Goal: Transaction & Acquisition: Purchase product/service

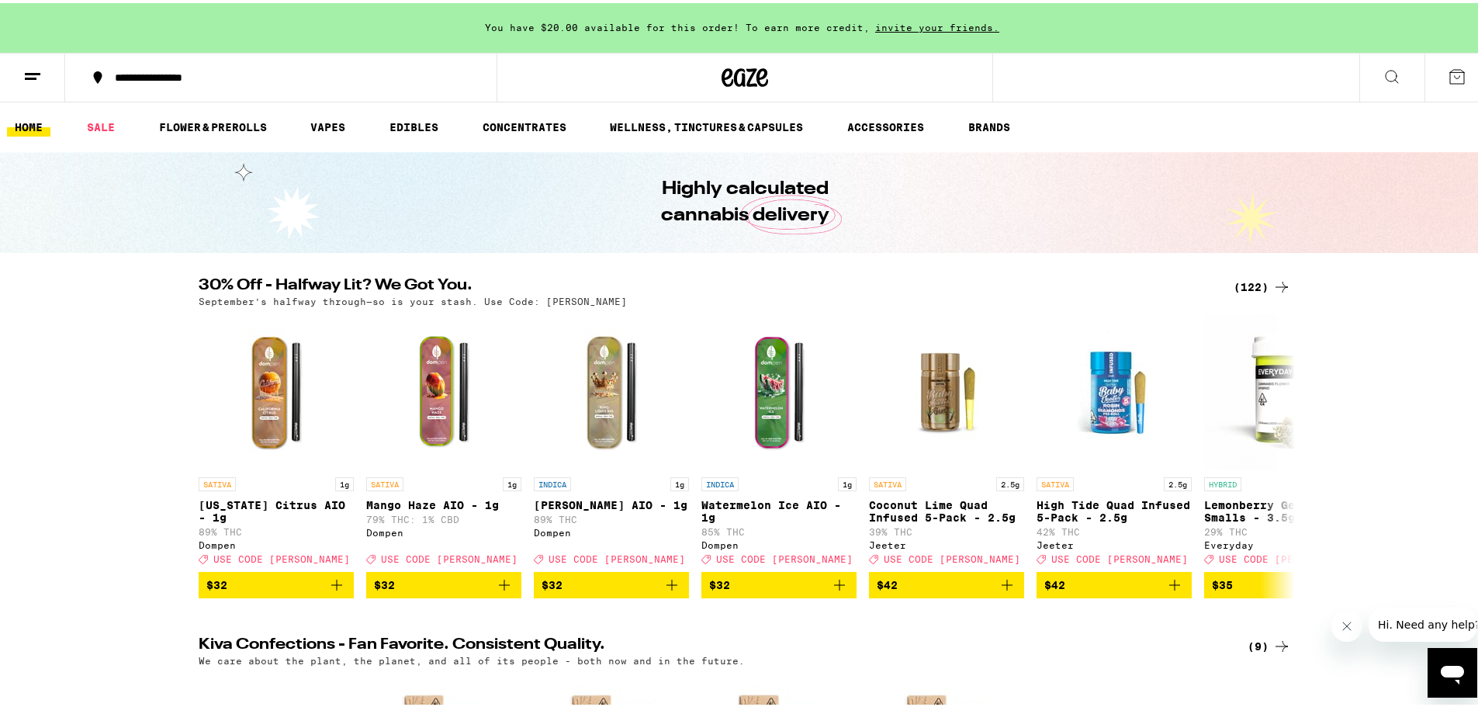
click at [1255, 282] on div "(122)" at bounding box center [1262, 284] width 57 height 19
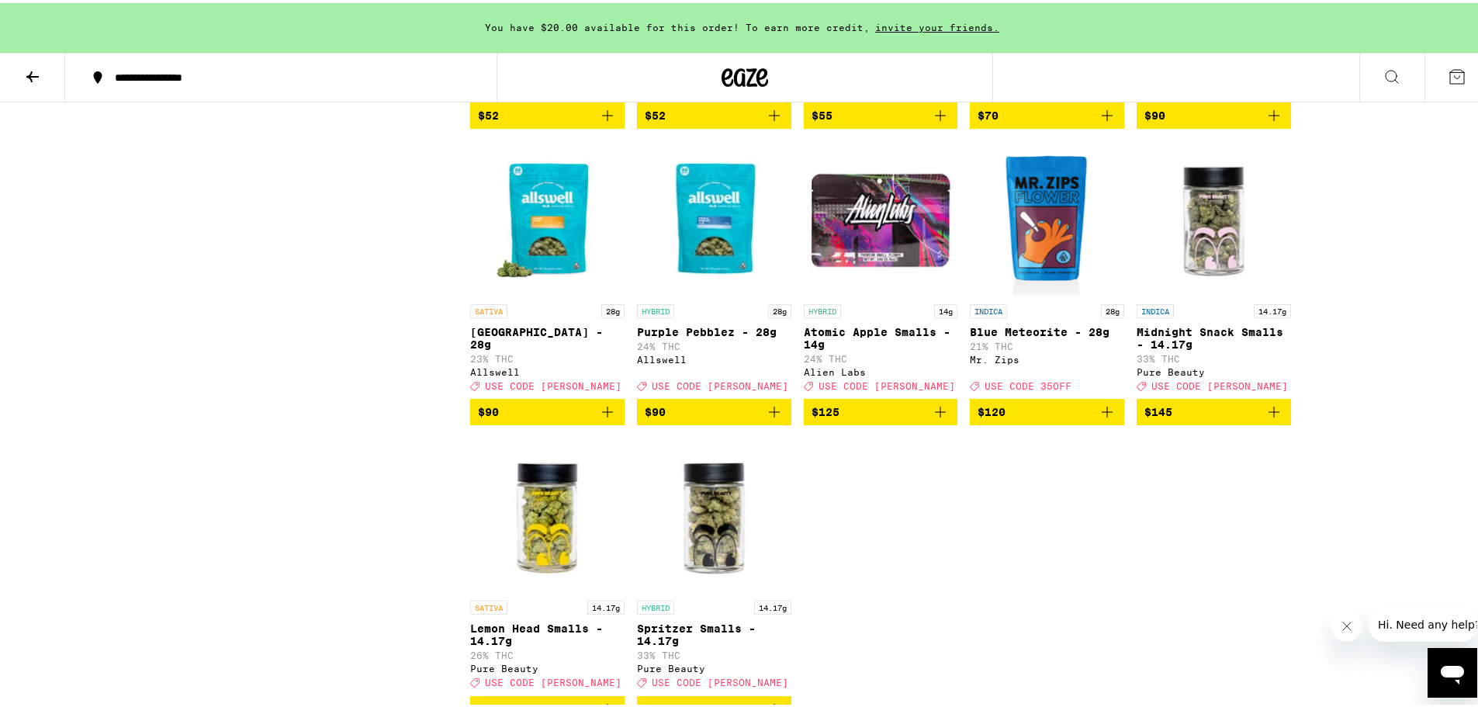
scroll to position [6983, 0]
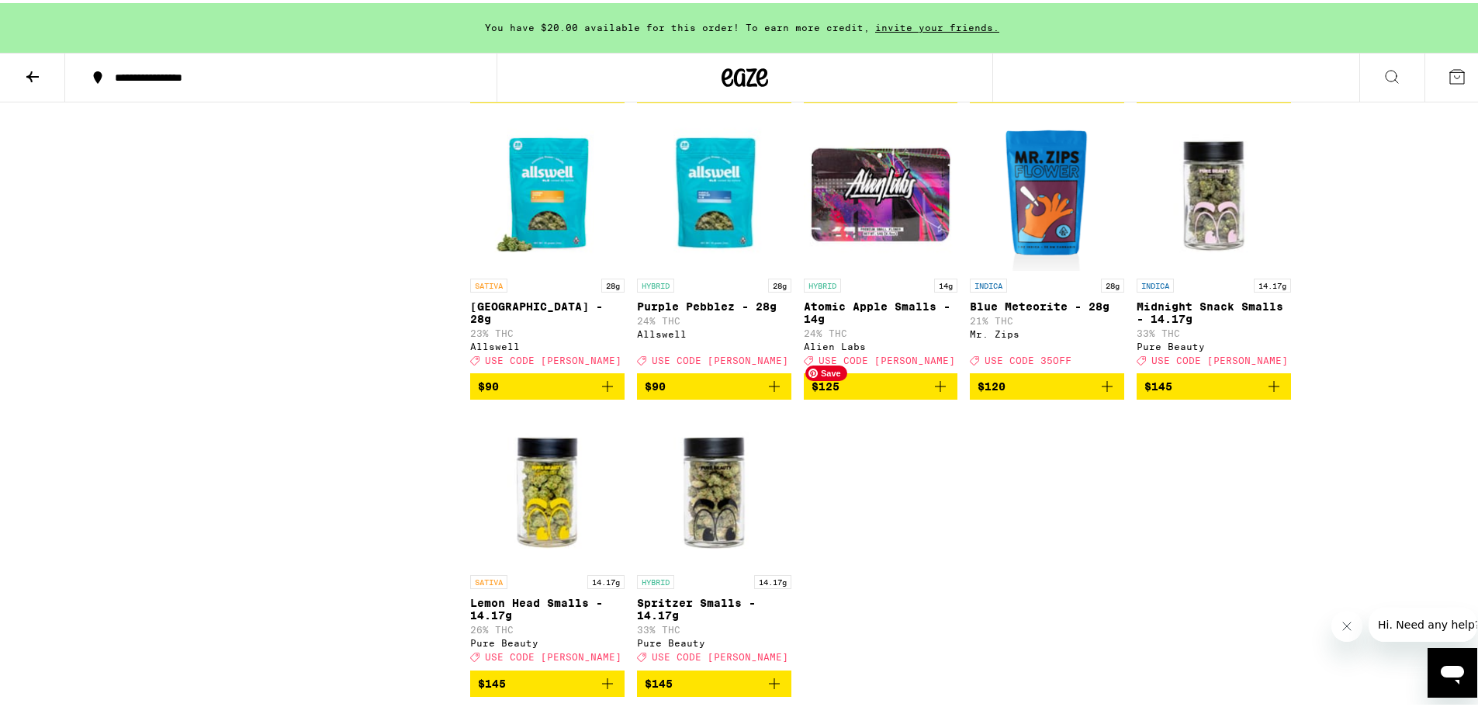
click at [912, 268] on img "Open page for Atomic Apple Smalls - 14g from Alien Labs" at bounding box center [881, 190] width 154 height 155
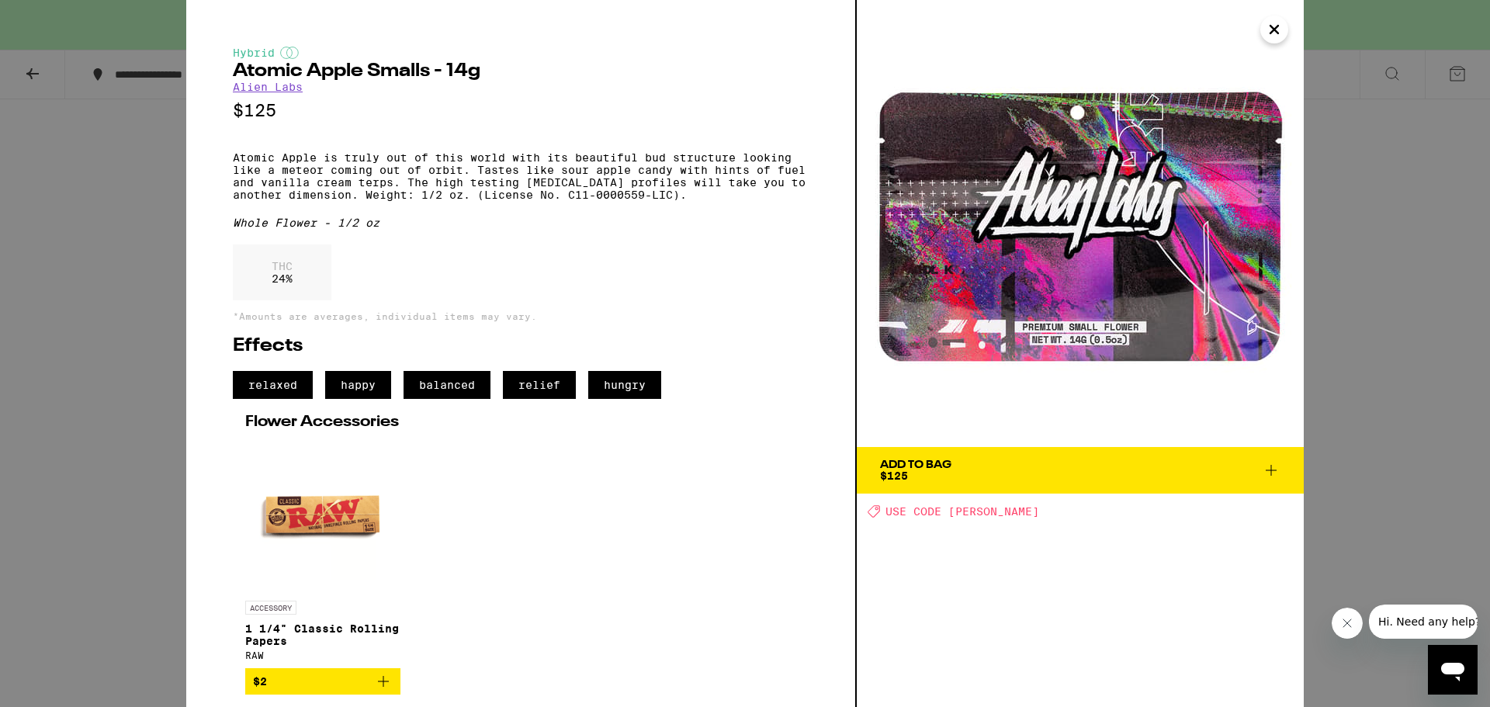
click at [971, 475] on span "Add To Bag $125" at bounding box center [1080, 470] width 400 height 22
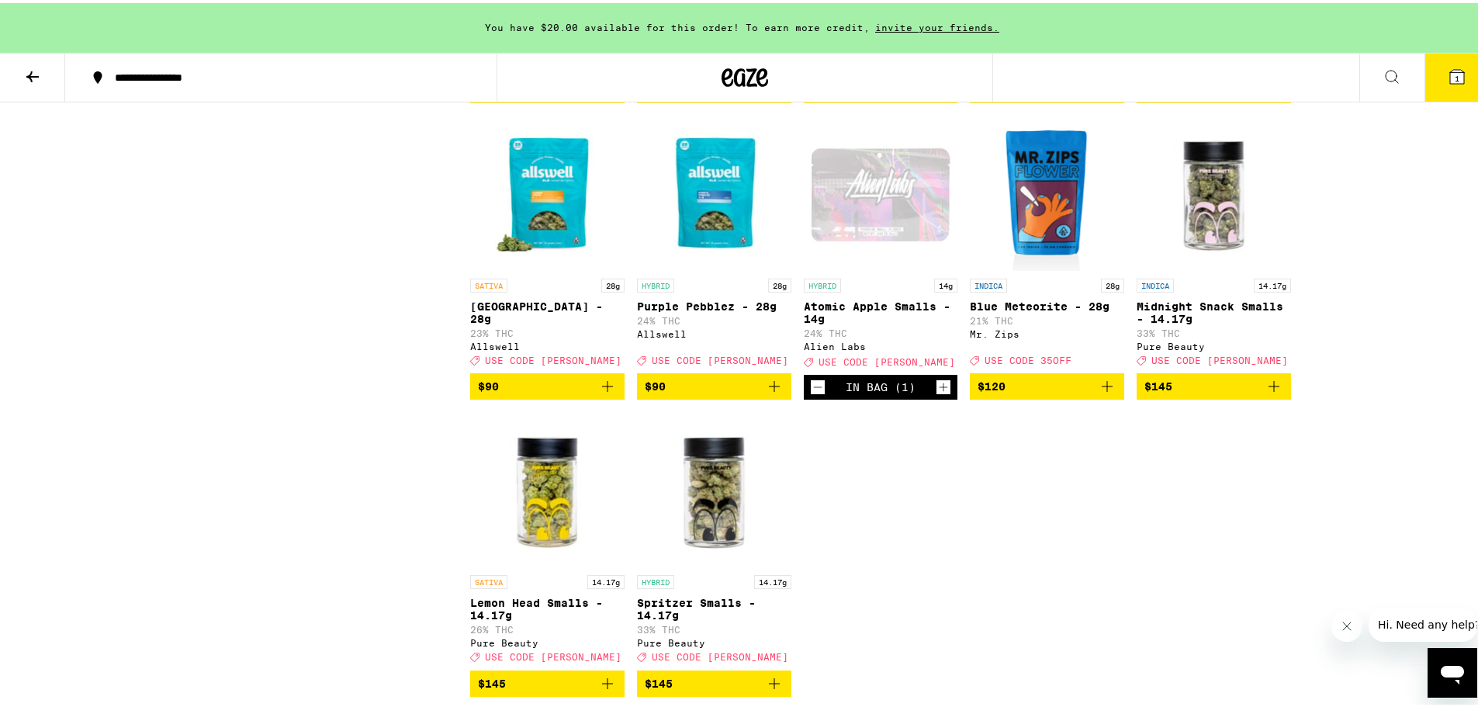
click at [1451, 64] on icon at bounding box center [1457, 73] width 19 height 19
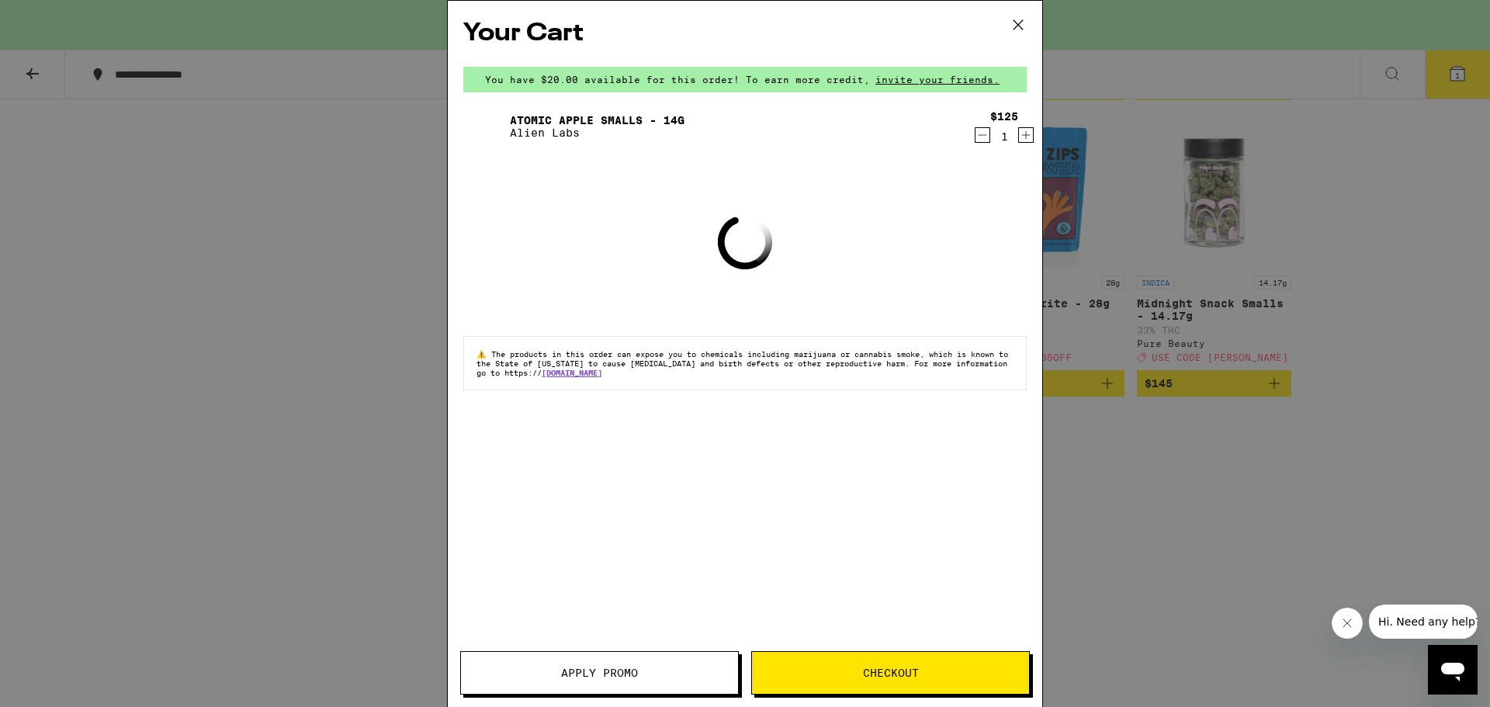
click at [648, 665] on button "Apply Promo" at bounding box center [599, 672] width 279 height 43
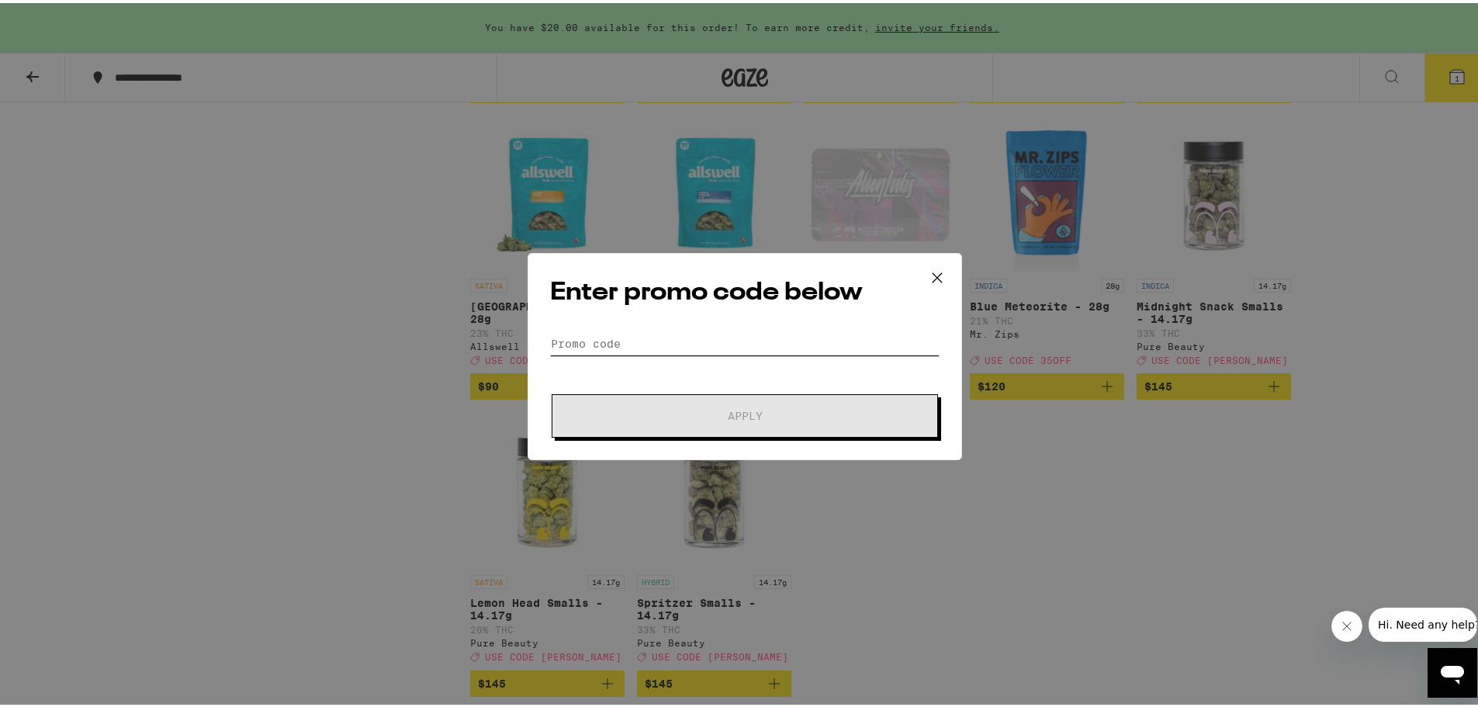
click at [646, 338] on input "Promo Code" at bounding box center [745, 340] width 390 height 23
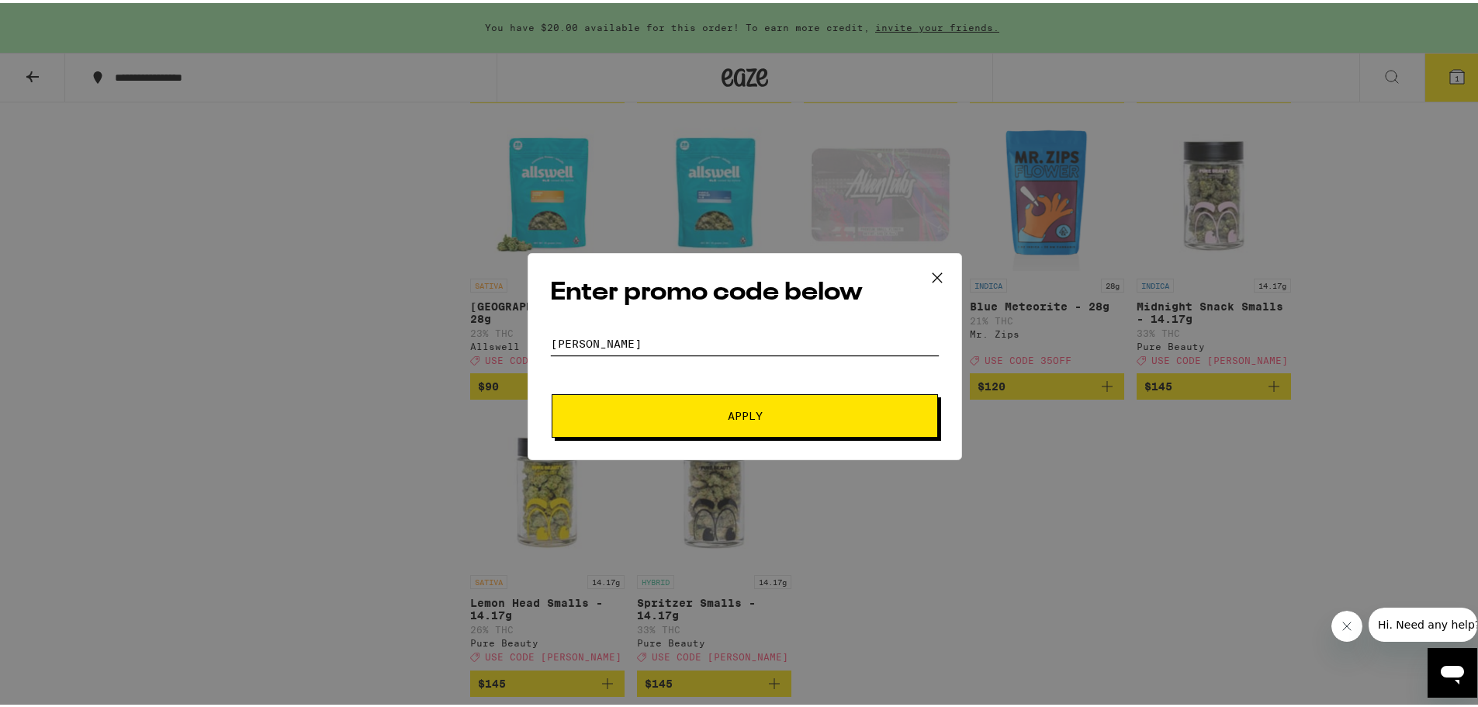
type input "[PERSON_NAME]"
click at [552, 391] on button "Apply" at bounding box center [745, 412] width 386 height 43
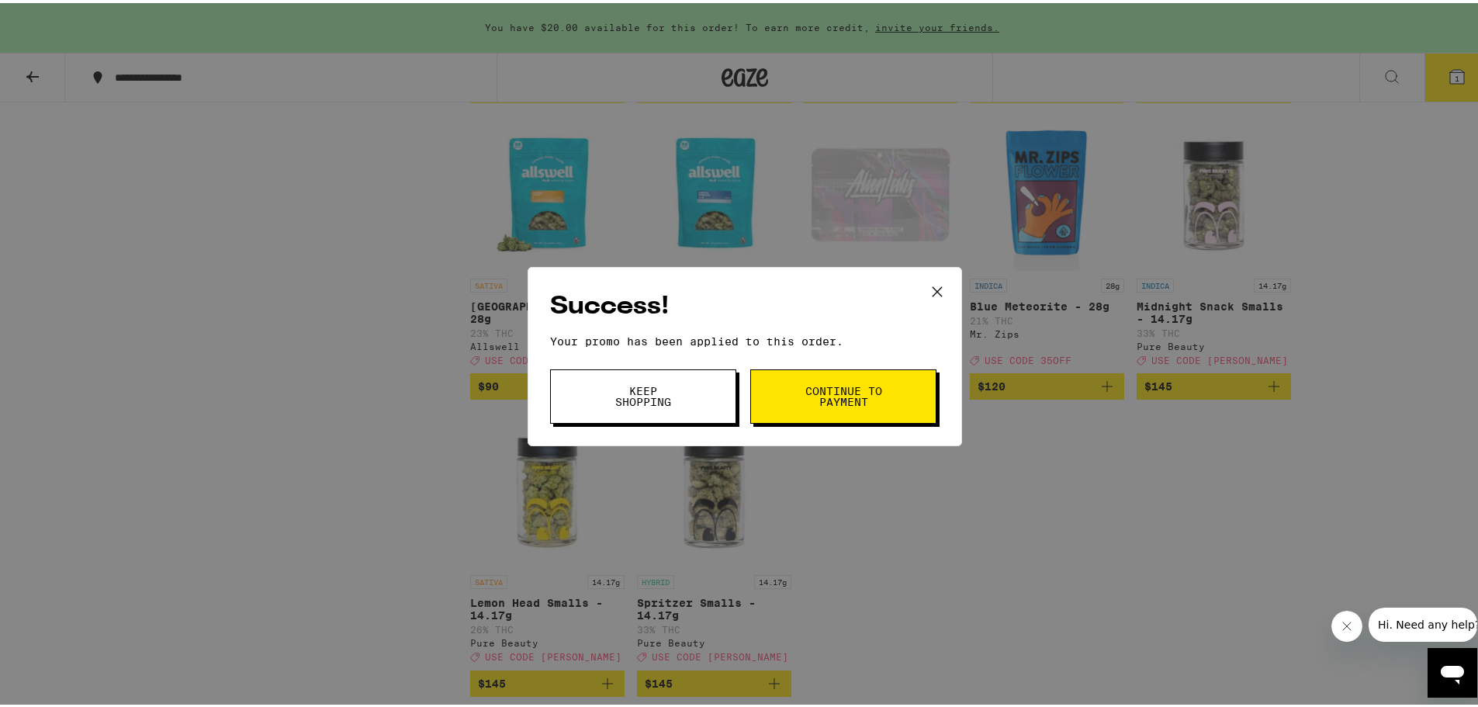
click at [764, 377] on button "Continue to payment" at bounding box center [843, 393] width 186 height 54
